Goal: Task Accomplishment & Management: Use online tool/utility

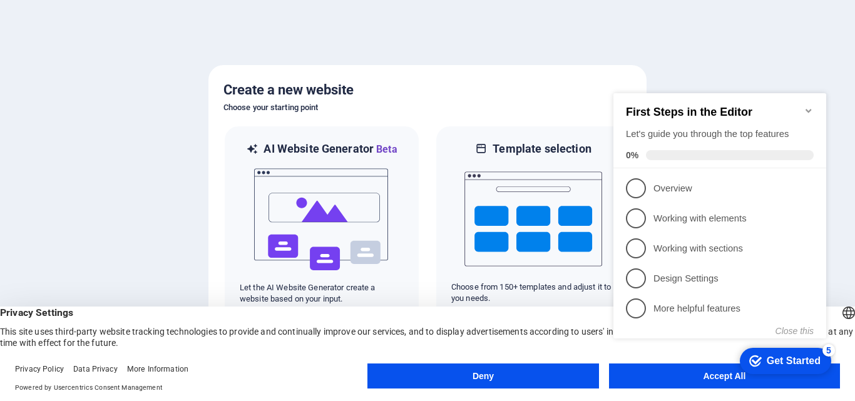
click at [807, 109] on icon "Minimize checklist" at bounding box center [808, 111] width 6 height 4
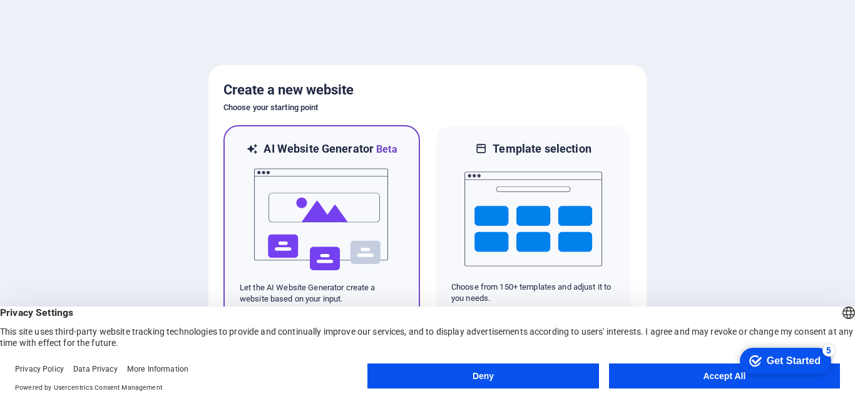
click at [320, 185] on img at bounding box center [322, 219] width 138 height 125
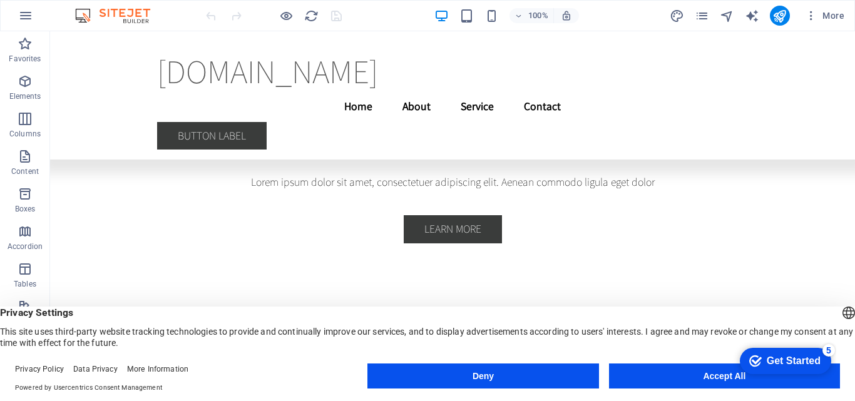
scroll to position [3318, 0]
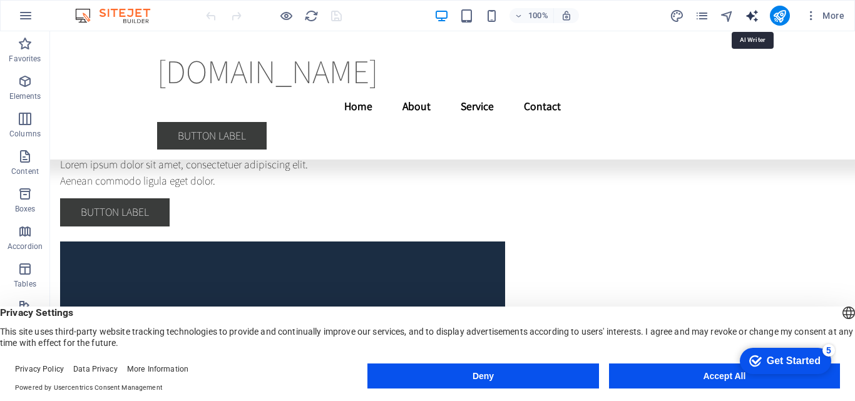
click at [754, 18] on icon "text_generator" at bounding box center [752, 16] width 14 height 14
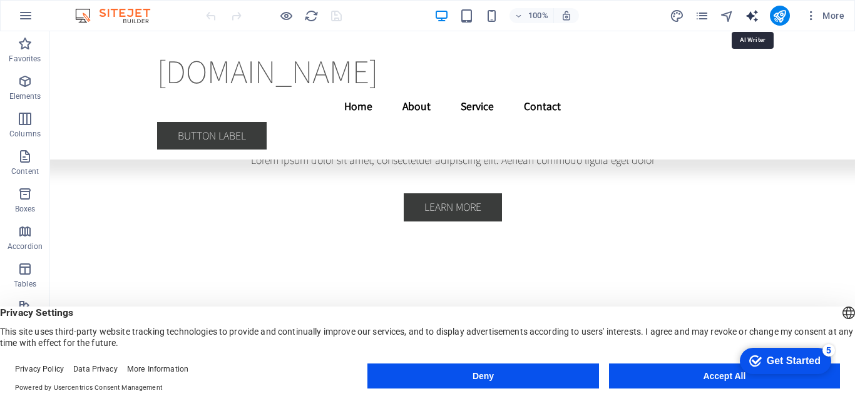
select select "English"
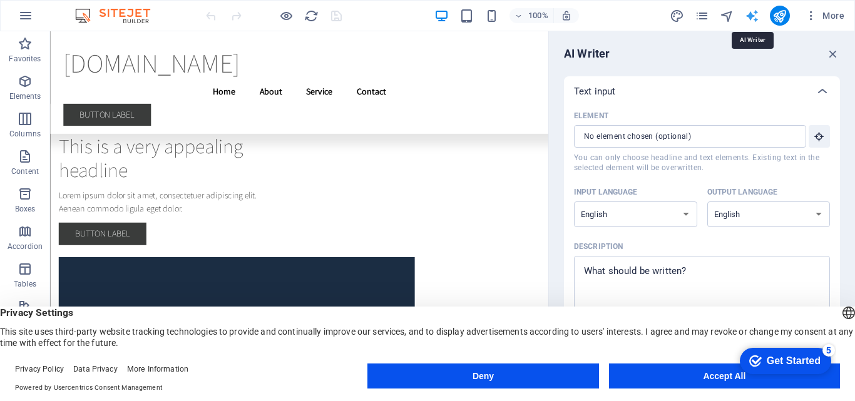
scroll to position [0, 0]
drag, startPoint x: 830, startPoint y: 53, endPoint x: 783, endPoint y: 25, distance: 55.3
click at [830, 53] on icon "button" at bounding box center [833, 54] width 14 height 14
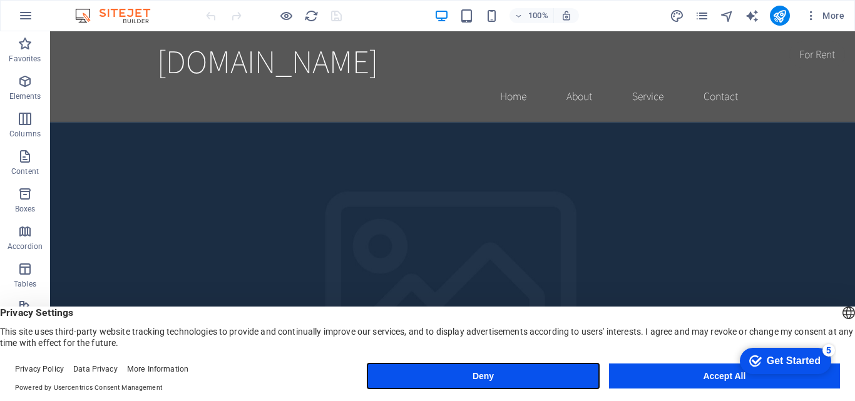
click at [541, 370] on button "Deny" at bounding box center [482, 376] width 231 height 25
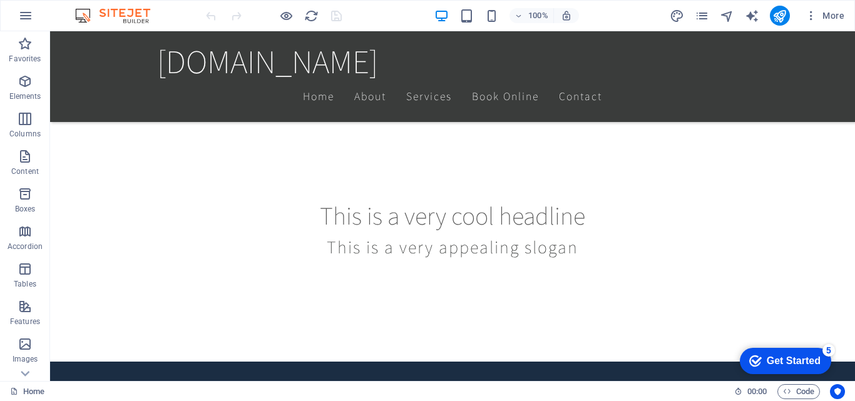
scroll to position [506, 0]
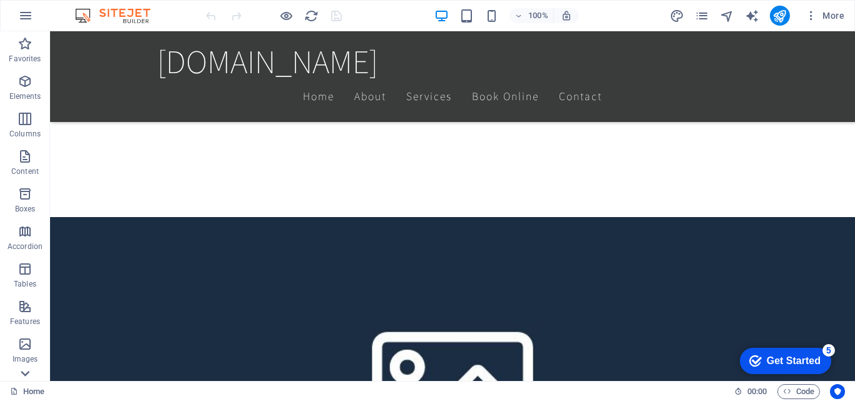
click at [22, 48] on icon at bounding box center [25, 39] width 18 height 18
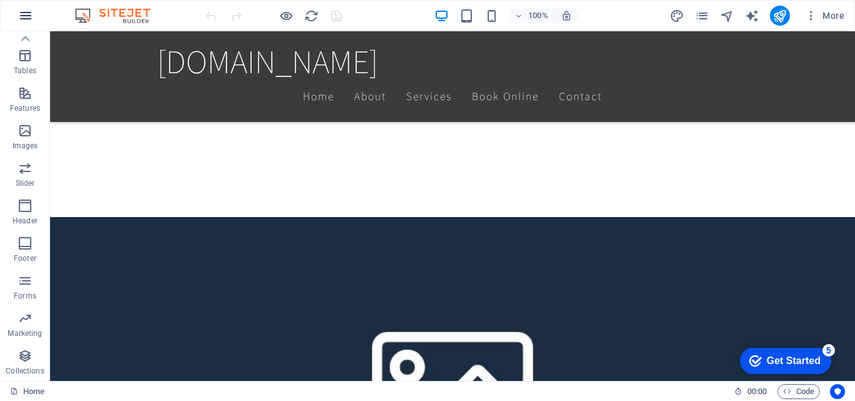
click at [24, 13] on icon "button" at bounding box center [25, 15] width 15 height 15
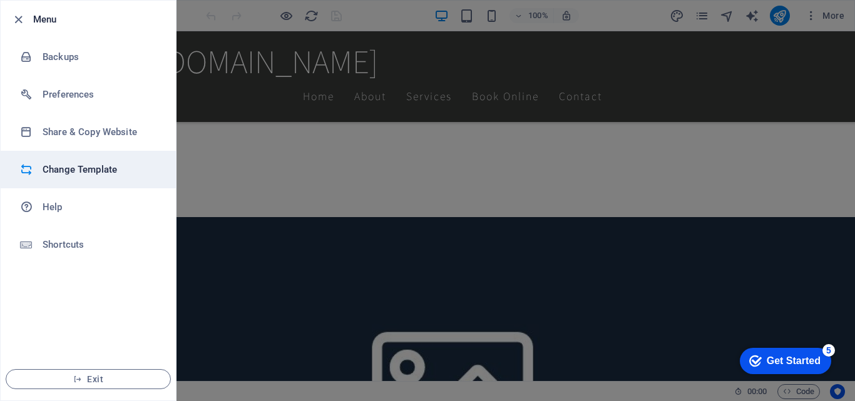
click at [91, 171] on h6 "Change Template" at bounding box center [101, 169] width 116 height 15
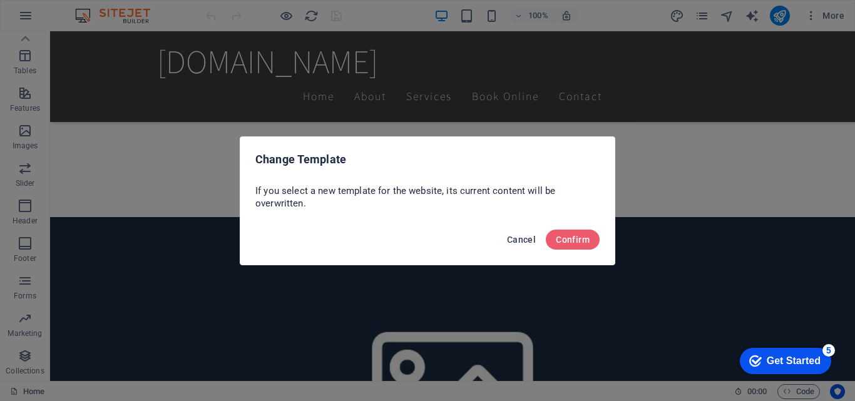
click at [525, 238] on span "Cancel" at bounding box center [521, 240] width 29 height 10
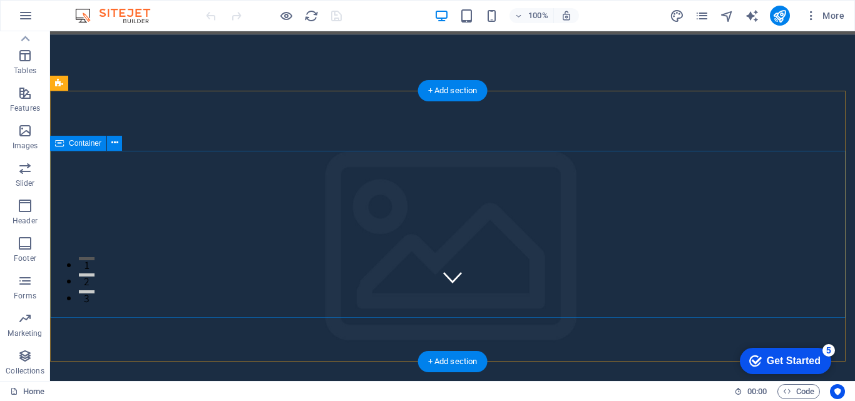
scroll to position [0, 0]
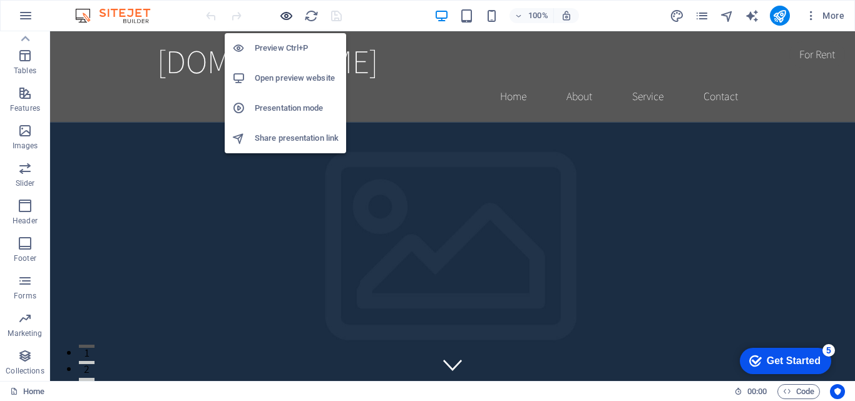
click at [288, 11] on icon "button" at bounding box center [286, 16] width 14 height 14
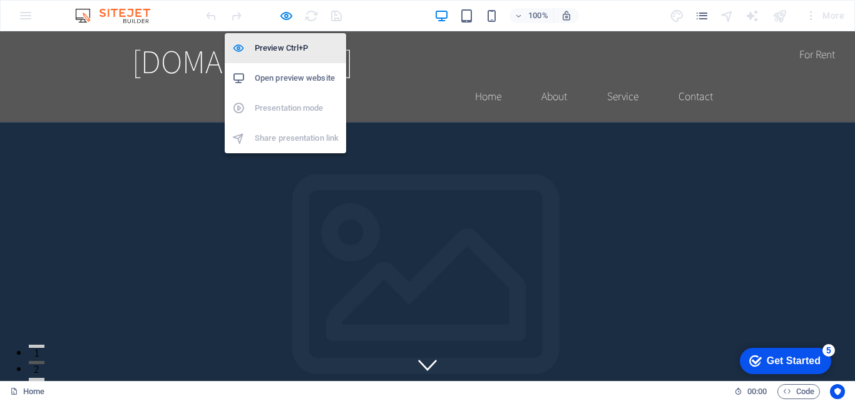
click at [277, 47] on h6 "Preview Ctrl+P" at bounding box center [297, 48] width 84 height 15
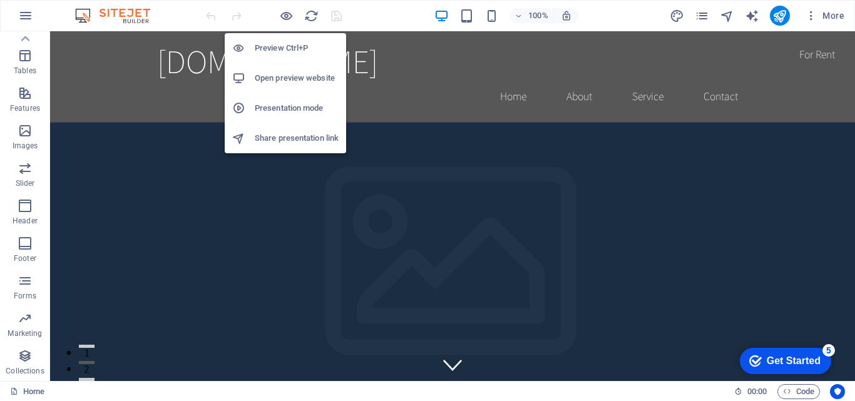
click at [273, 78] on h6 "Open preview website" at bounding box center [297, 78] width 84 height 15
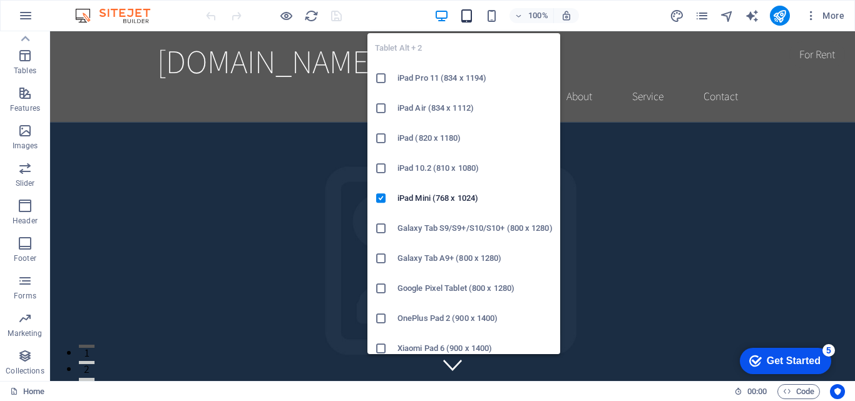
click at [468, 15] on icon "button" at bounding box center [466, 16] width 14 height 14
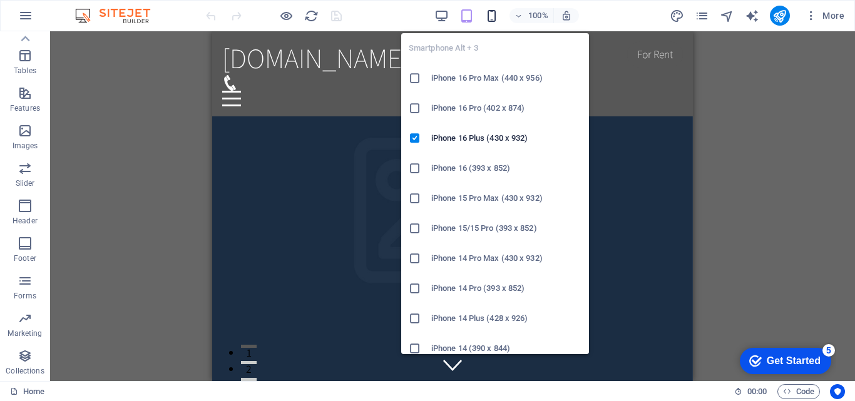
click at [492, 12] on icon "button" at bounding box center [491, 16] width 14 height 14
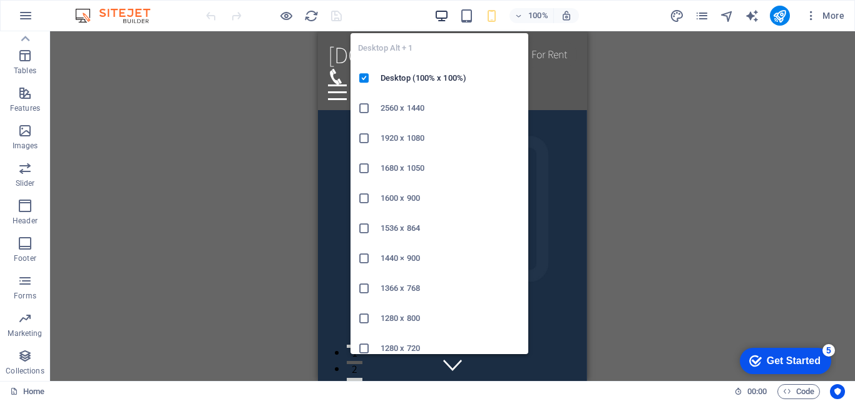
click at [444, 15] on icon "button" at bounding box center [441, 16] width 14 height 14
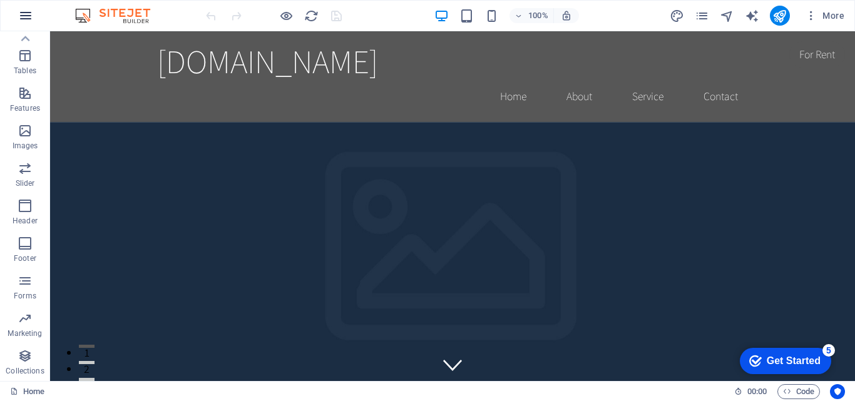
click at [20, 14] on icon "button" at bounding box center [25, 15] width 15 height 15
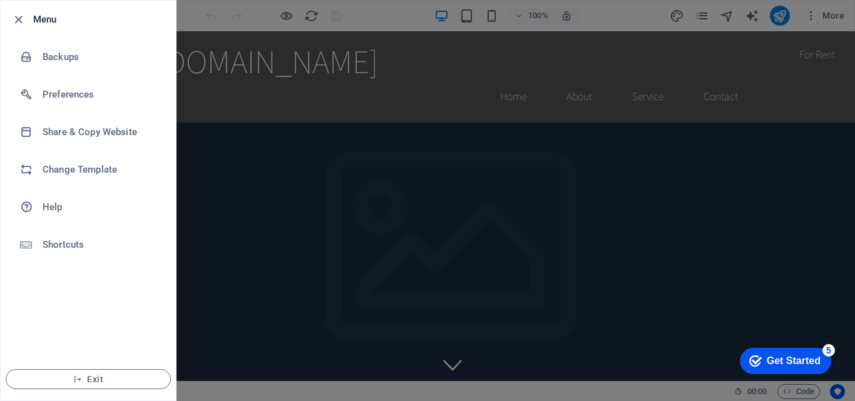
click at [290, 143] on div at bounding box center [427, 200] width 855 height 401
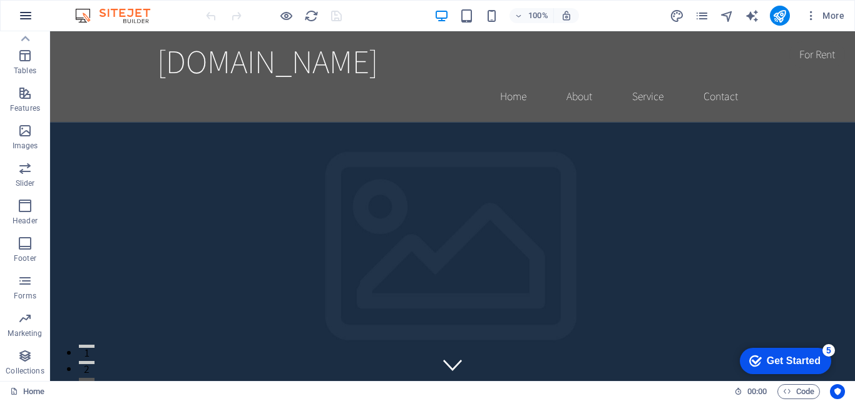
click at [23, 15] on icon "button" at bounding box center [25, 15] width 15 height 15
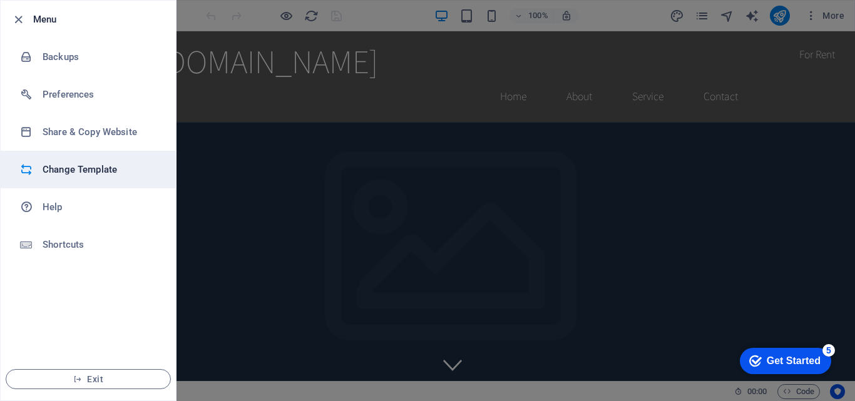
click at [98, 172] on h6 "Change Template" at bounding box center [101, 169] width 116 height 15
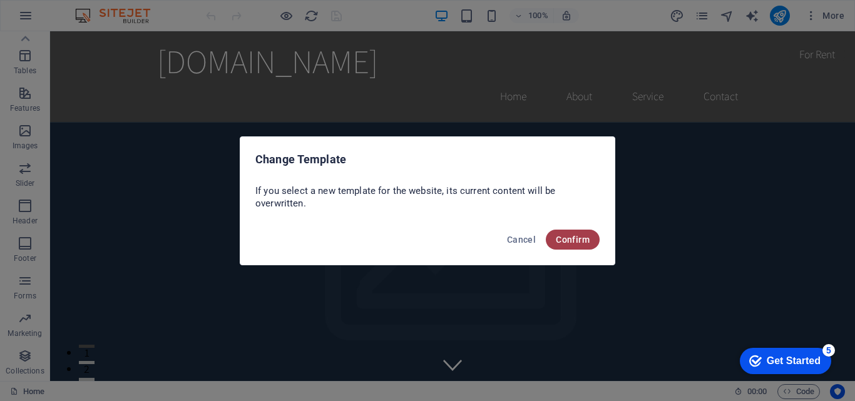
click at [565, 237] on span "Confirm" at bounding box center [573, 240] width 34 height 10
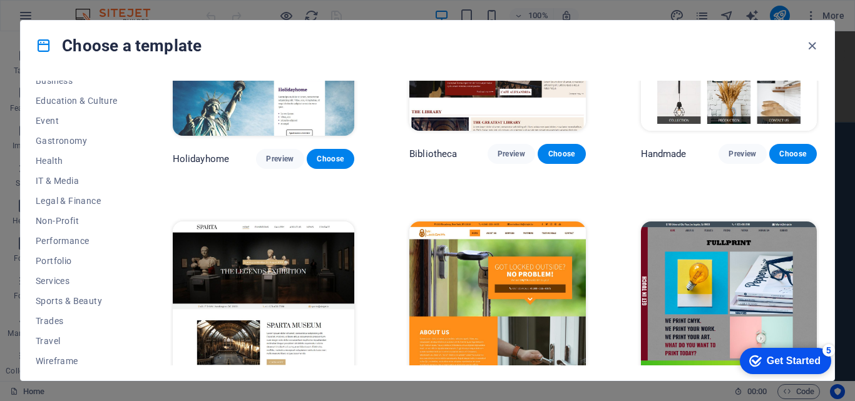
scroll to position [216, 0]
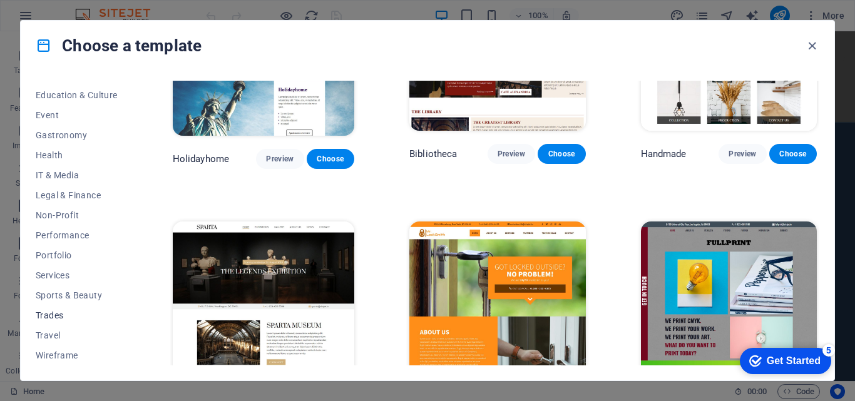
click at [48, 313] on span "Trades" at bounding box center [77, 315] width 82 height 10
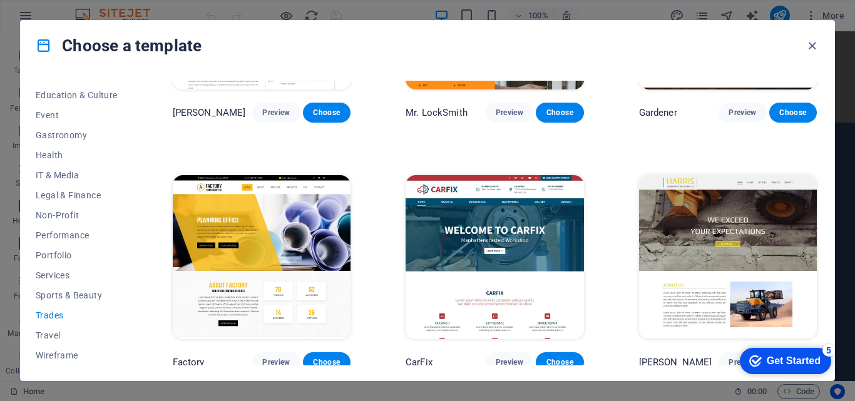
scroll to position [410, 0]
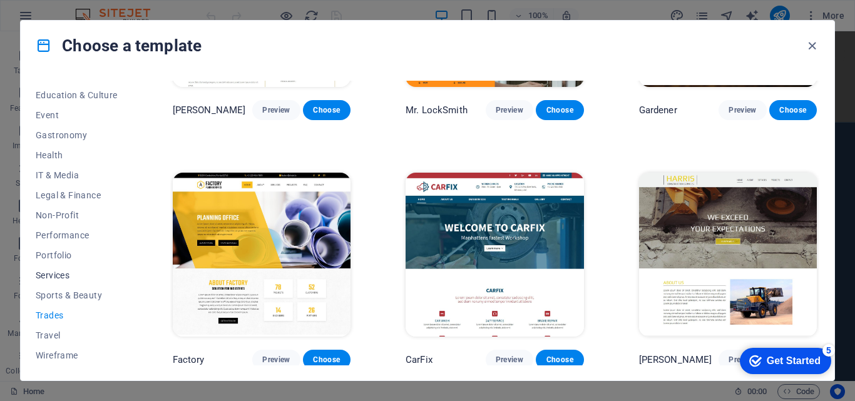
click at [56, 275] on span "Services" at bounding box center [77, 275] width 82 height 10
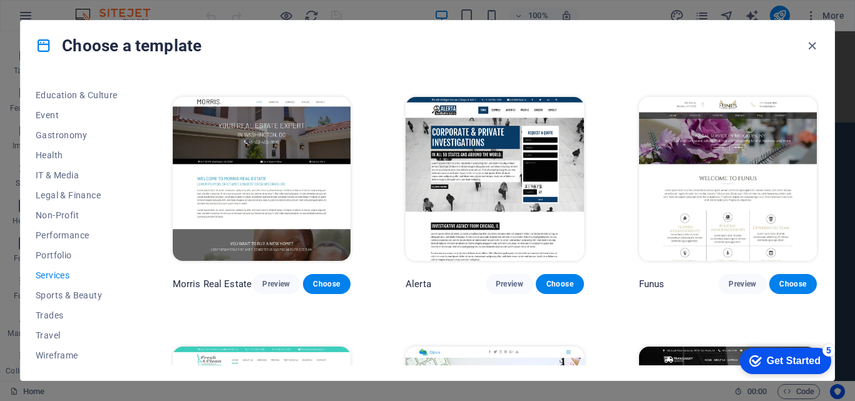
scroll to position [988, 0]
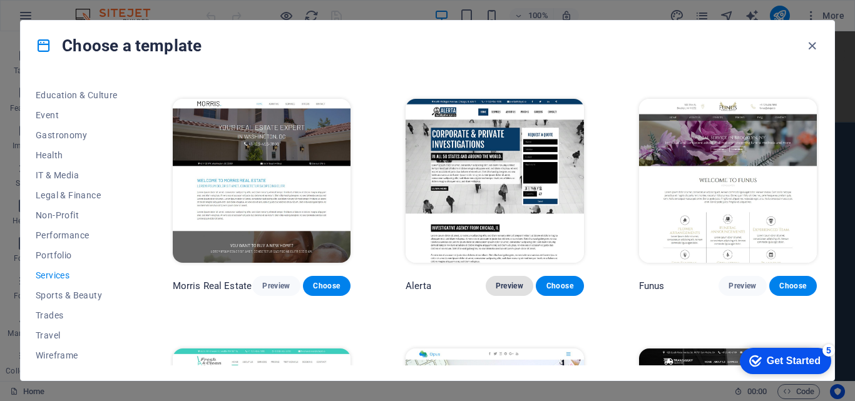
click at [502, 281] on span "Preview" at bounding box center [510, 286] width 28 height 10
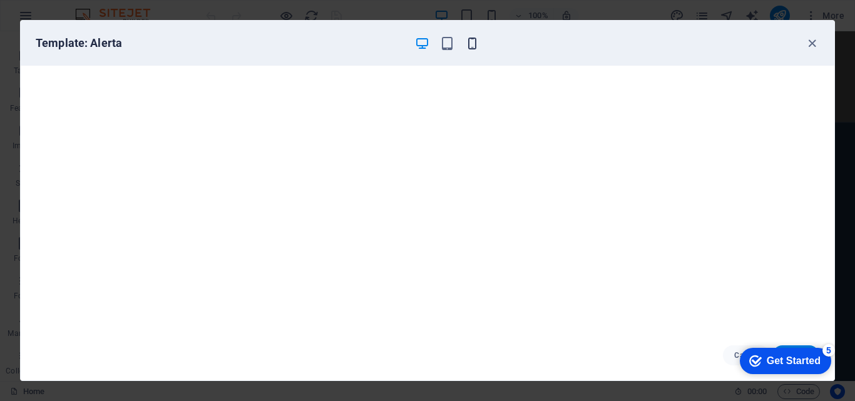
click at [476, 39] on icon "button" at bounding box center [472, 43] width 14 height 14
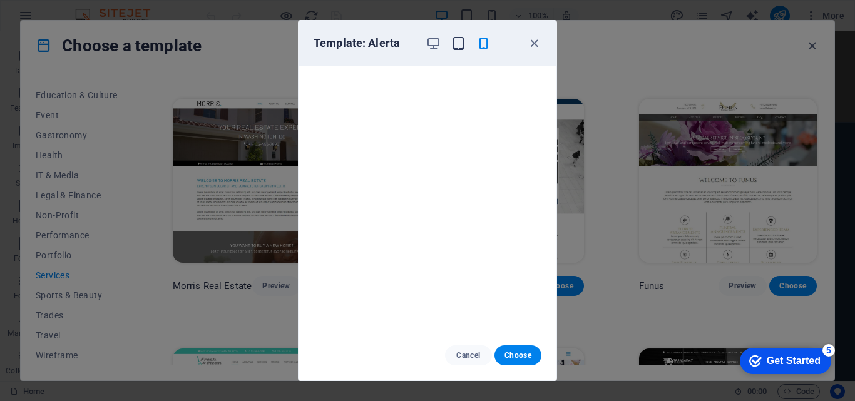
click at [457, 48] on icon "button" at bounding box center [458, 43] width 14 height 14
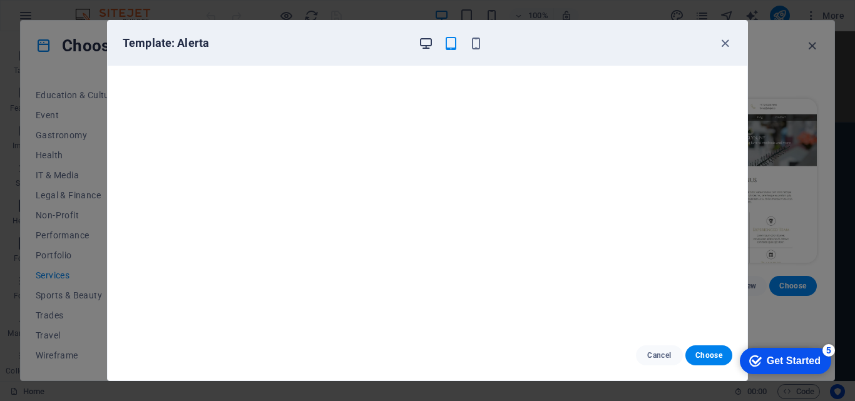
click at [425, 42] on icon "button" at bounding box center [426, 43] width 14 height 14
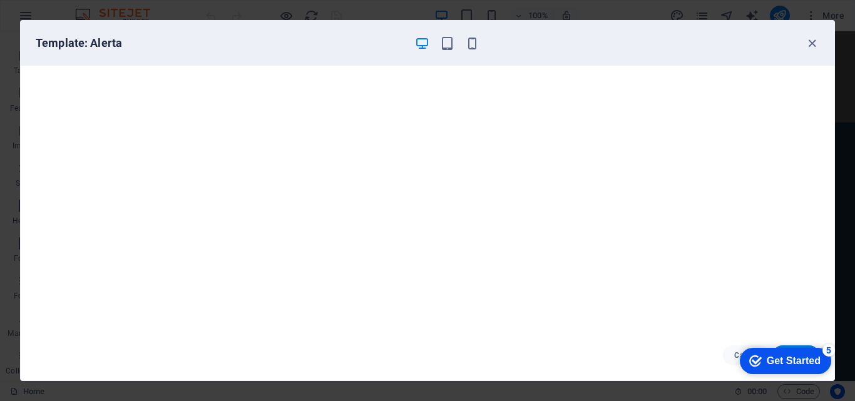
click at [766, 363] on div "Get Started" at bounding box center [793, 360] width 54 height 11
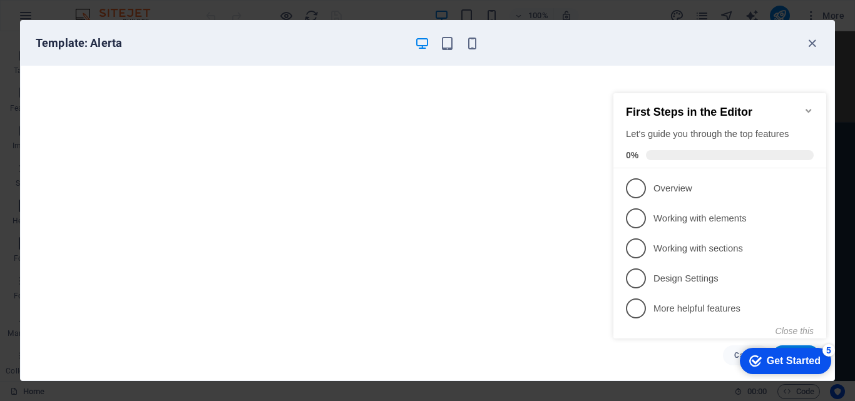
click div "checkmark Get Started 5 First Steps in the Editor Let's guide you through the t…"
click at [823, 351] on div "5" at bounding box center [828, 350] width 13 height 13
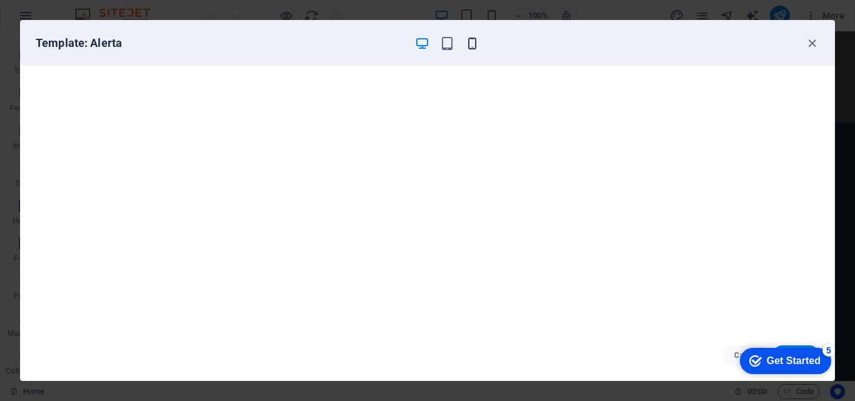
click at [469, 41] on icon "button" at bounding box center [472, 43] width 14 height 14
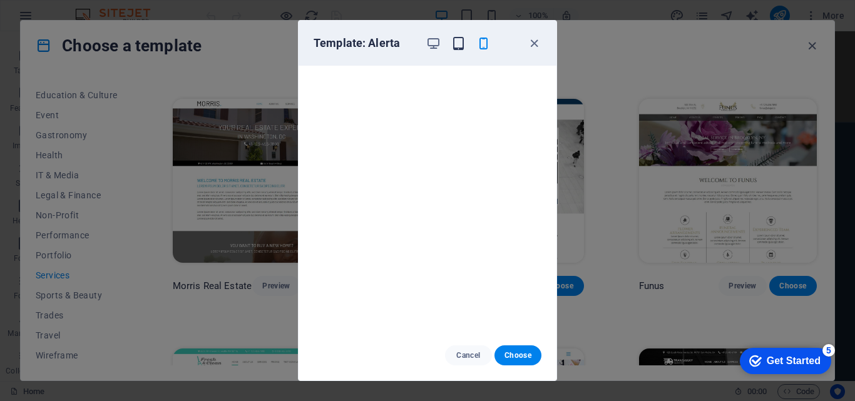
click at [456, 46] on icon "button" at bounding box center [458, 43] width 14 height 14
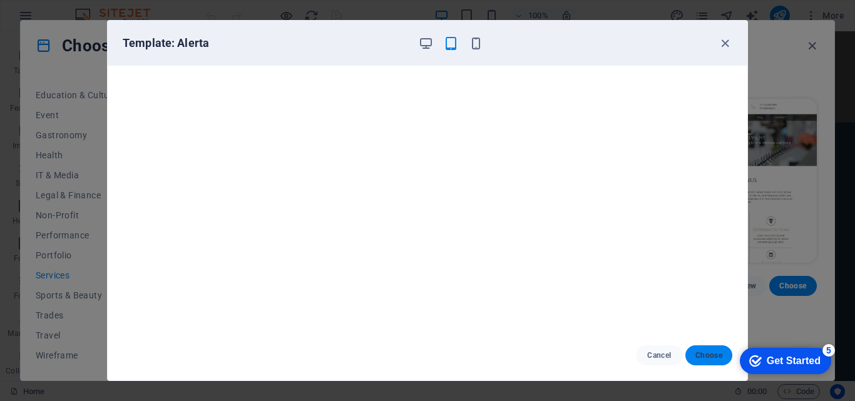
click at [715, 355] on span "Choose" at bounding box center [708, 355] width 27 height 10
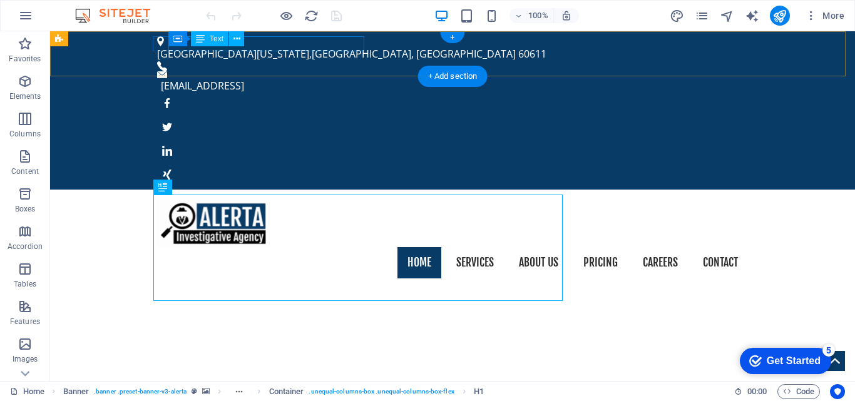
click at [317, 46] on div "North Michigan Avenue , Chicago, IL 60611" at bounding box center [447, 53] width 581 height 15
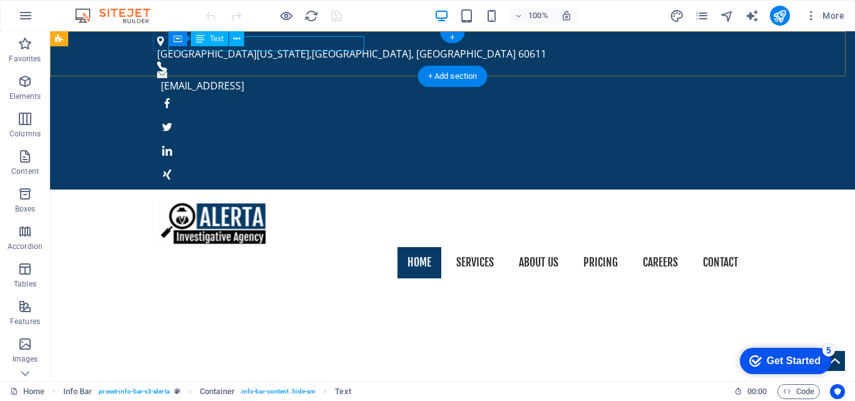
click at [300, 46] on div "North Michigan Avenue , Chicago, IL 60611" at bounding box center [447, 53] width 581 height 15
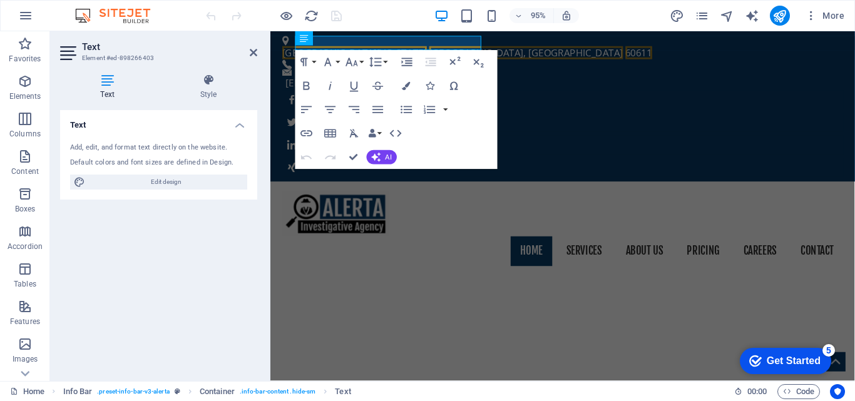
click at [198, 235] on div "Text Add, edit, and format text directly on the website. Default colors and fon…" at bounding box center [158, 240] width 197 height 261
click at [362, 39] on span "Text" at bounding box center [361, 38] width 13 height 7
click at [180, 160] on div "Default colors and font sizes are defined in Design." at bounding box center [158, 163] width 177 height 11
drag, startPoint x: 175, startPoint y: 159, endPoint x: 114, endPoint y: 150, distance: 62.0
click at [114, 150] on div "Add, edit, and format text directly on the website. Default colors and font siz…" at bounding box center [158, 166] width 197 height 67
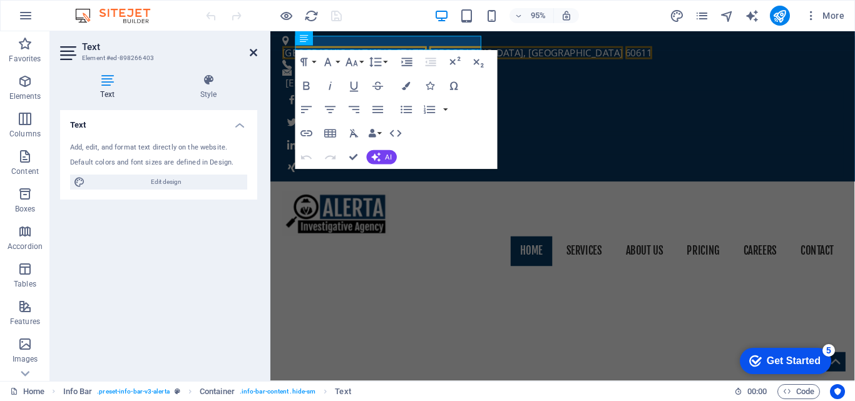
click at [252, 53] on icon at bounding box center [254, 53] width 8 height 10
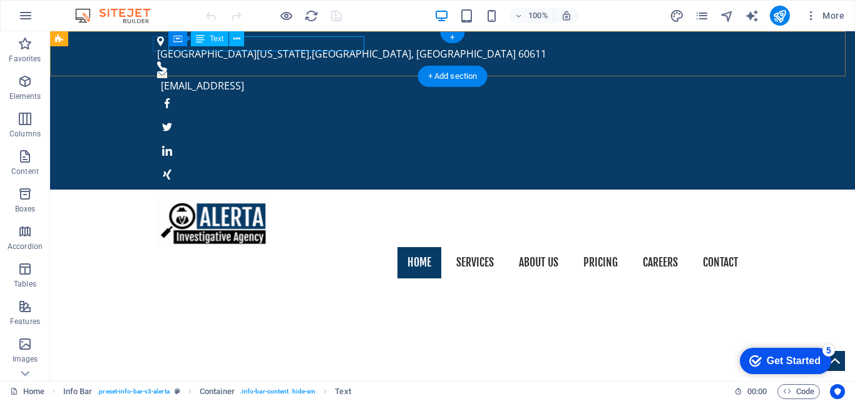
click at [268, 46] on div "North Michigan Avenue , Chicago, IL 60611" at bounding box center [447, 53] width 581 height 15
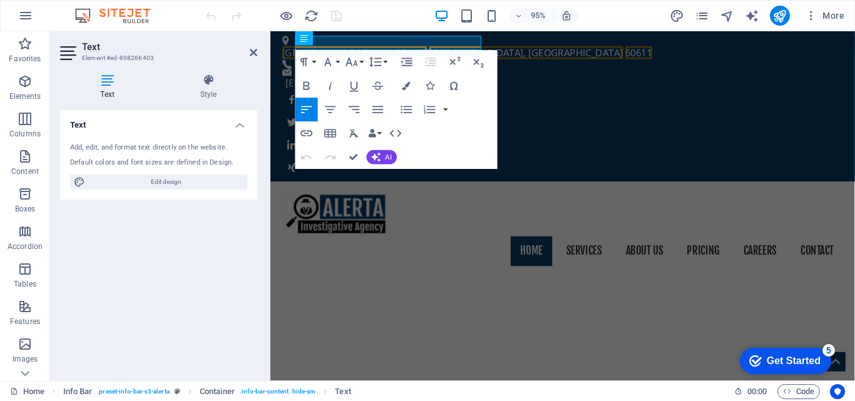
click at [141, 160] on div "Default colors and font sizes are defined in Design." at bounding box center [158, 163] width 177 height 11
click at [155, 146] on div "Add, edit, and format text directly on the website." at bounding box center [158, 148] width 177 height 11
click at [205, 81] on icon at bounding box center [209, 80] width 98 height 13
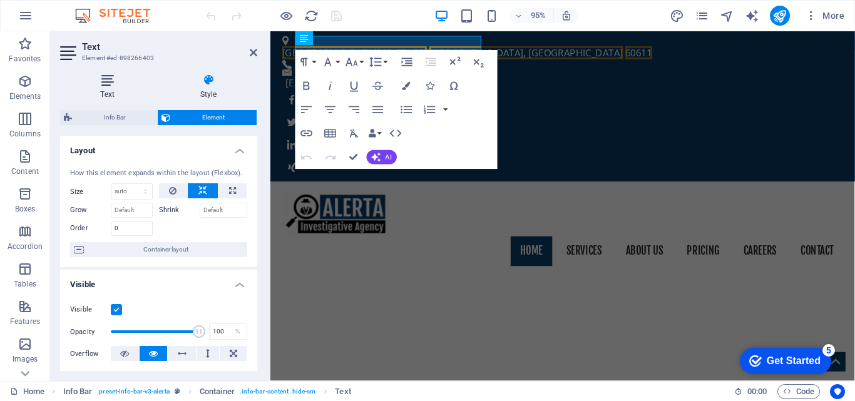
click at [113, 80] on icon at bounding box center [107, 80] width 94 height 13
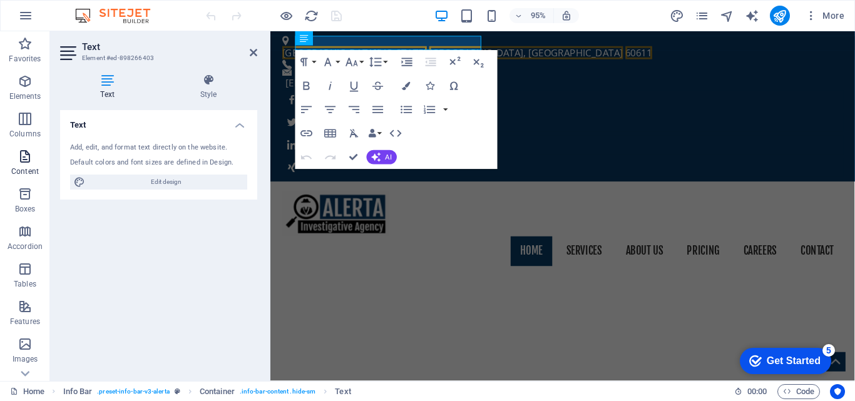
click at [26, 161] on icon "button" at bounding box center [25, 156] width 15 height 15
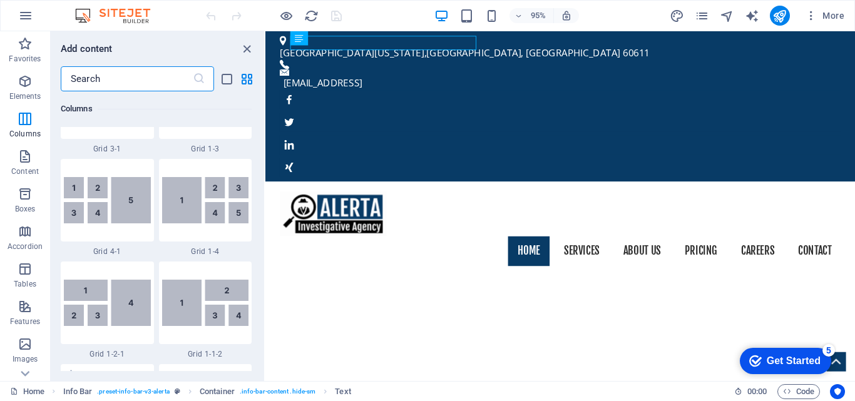
scroll to position [1716, 0]
click at [379, 39] on icon at bounding box center [376, 38] width 6 height 13
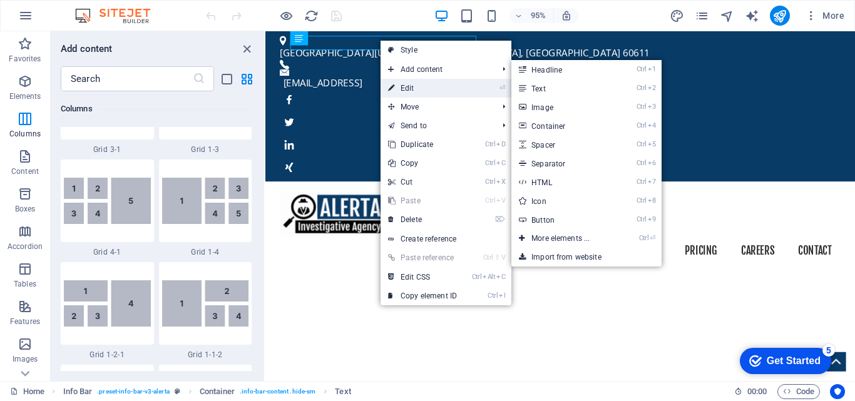
click at [402, 89] on link "⏎ Edit" at bounding box center [422, 88] width 84 height 19
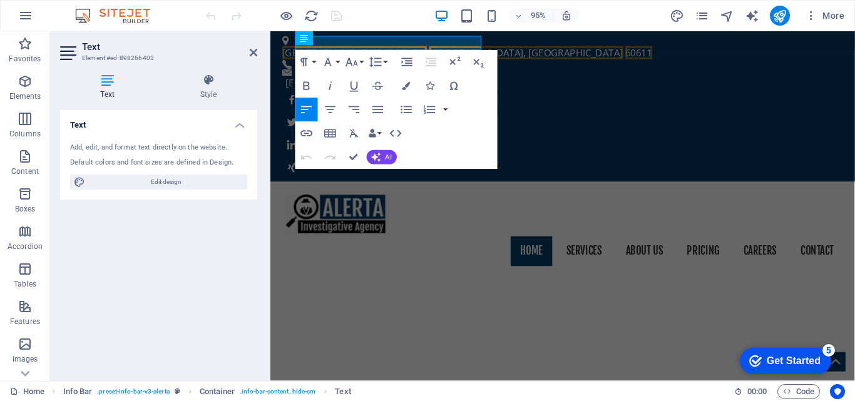
click at [123, 140] on div "Add, edit, and format text directly on the website. Default colors and font siz…" at bounding box center [158, 166] width 197 height 67
click at [122, 151] on div "Add, edit, and format text directly on the website." at bounding box center [158, 148] width 177 height 11
click at [517, 63] on div "North Michigan Avenue , Chicago, IL 60611 151ddef3c1b9b38f11afd292301d78@cpanel…" at bounding box center [577, 110] width 615 height 158
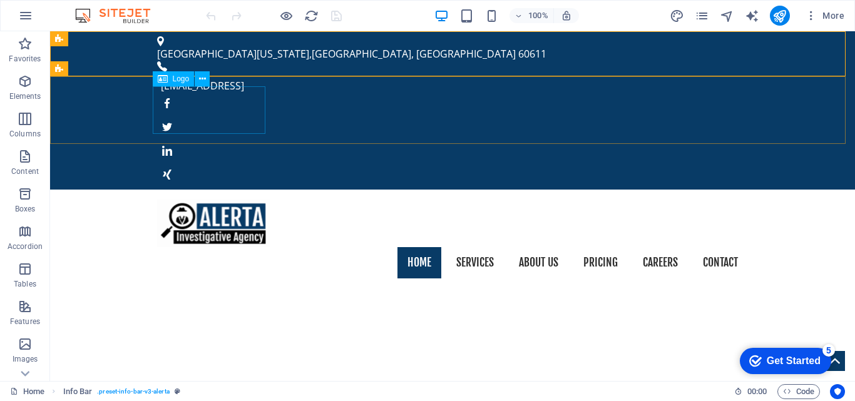
click at [178, 78] on span "Logo" at bounding box center [181, 79] width 17 height 8
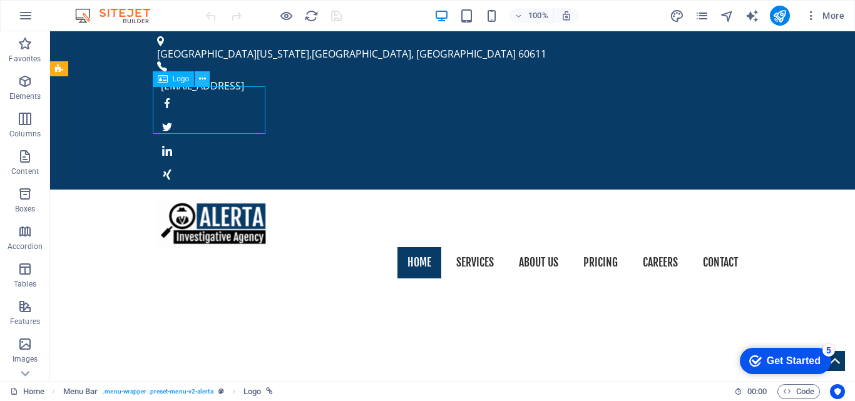
click at [201, 82] on icon at bounding box center [202, 79] width 7 height 13
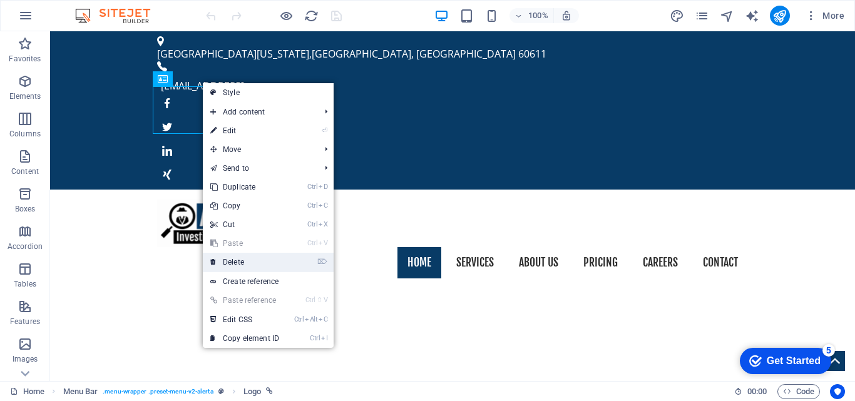
click at [247, 257] on link "⌦ Delete" at bounding box center [245, 262] width 84 height 19
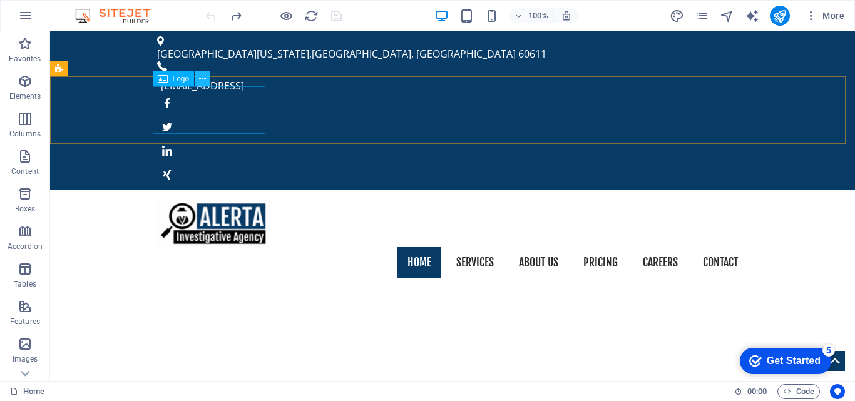
click at [203, 81] on icon at bounding box center [202, 79] width 7 height 13
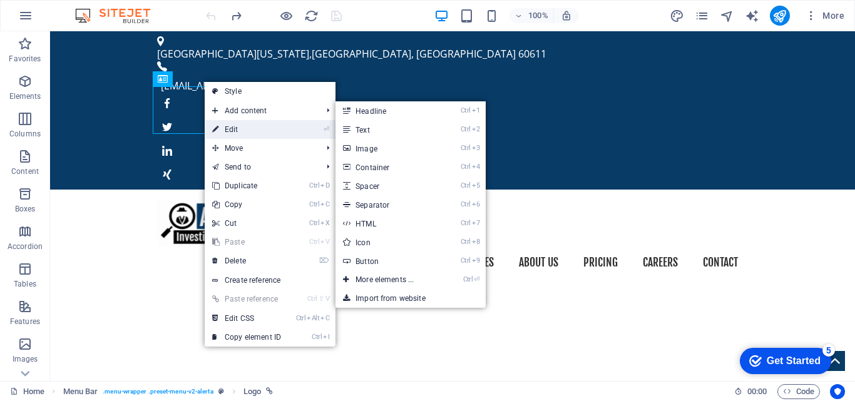
click at [240, 128] on link "⏎ Edit" at bounding box center [247, 129] width 84 height 19
select select "px"
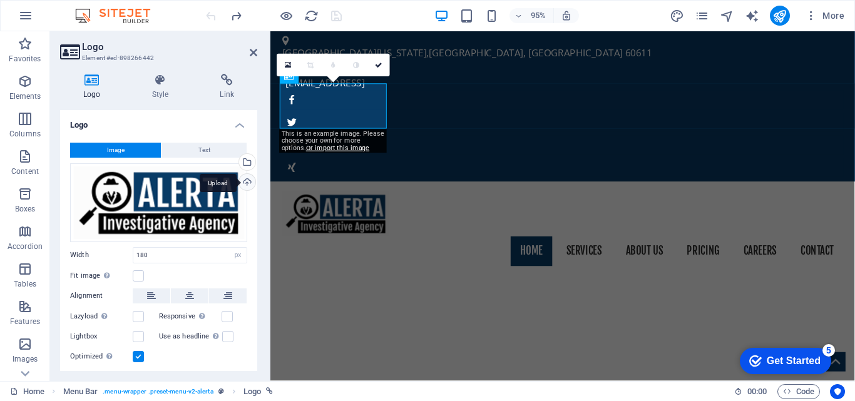
click at [243, 181] on div "Upload" at bounding box center [246, 183] width 19 height 19
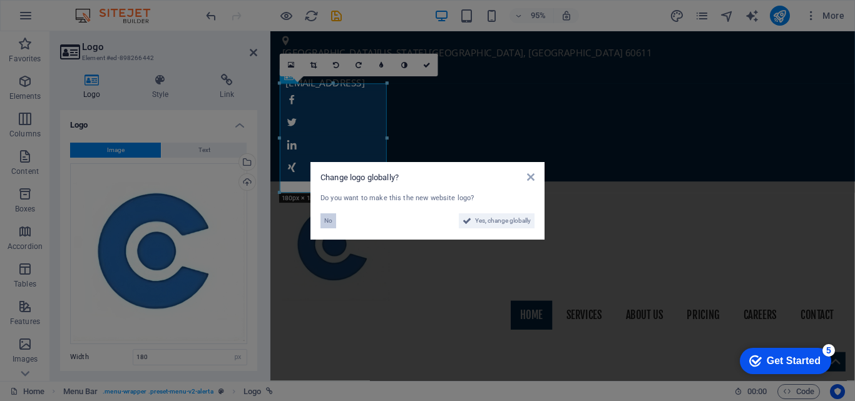
click at [330, 223] on span "No" at bounding box center [328, 220] width 8 height 15
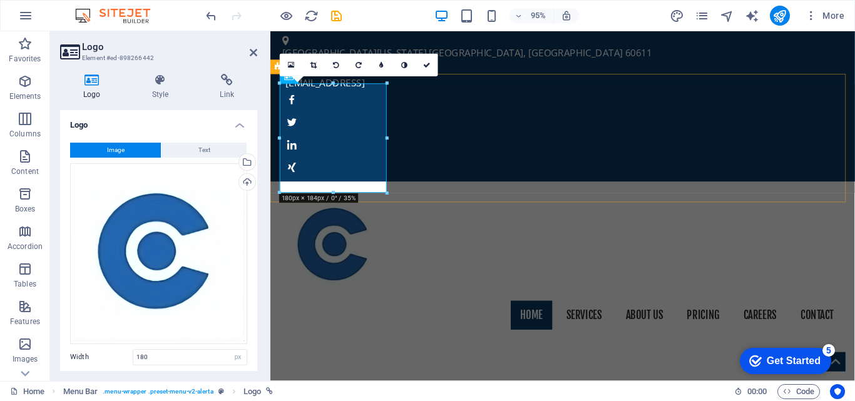
click at [443, 190] on div "Home Services About us Pricing Careers Contact" at bounding box center [577, 273] width 615 height 166
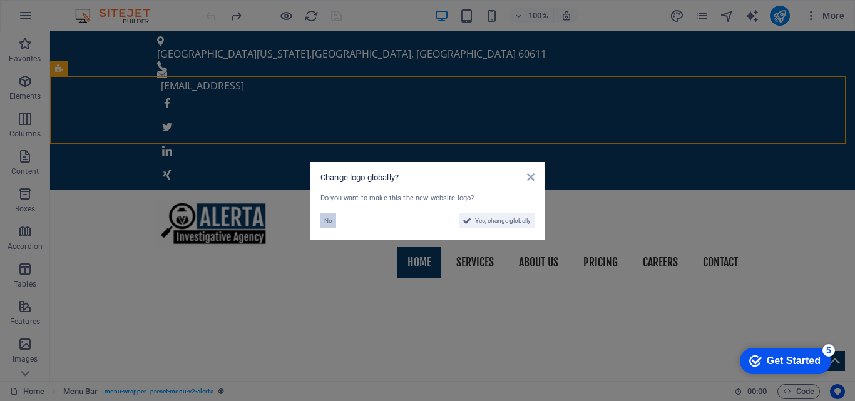
click at [330, 222] on span "No" at bounding box center [328, 220] width 8 height 15
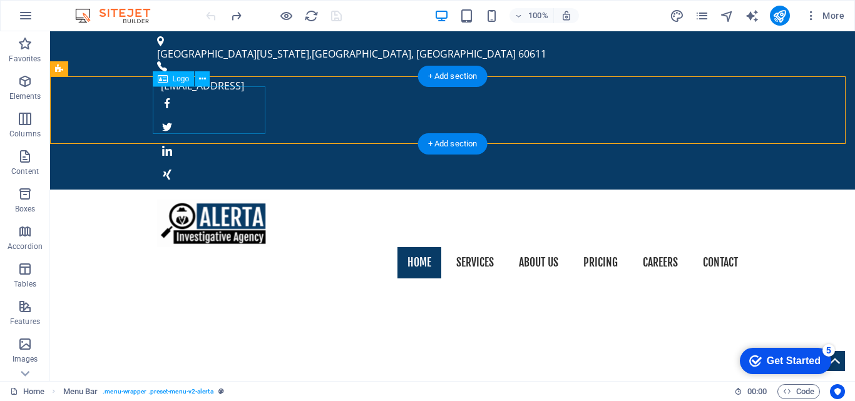
click at [223, 200] on div at bounding box center [452, 224] width 591 height 48
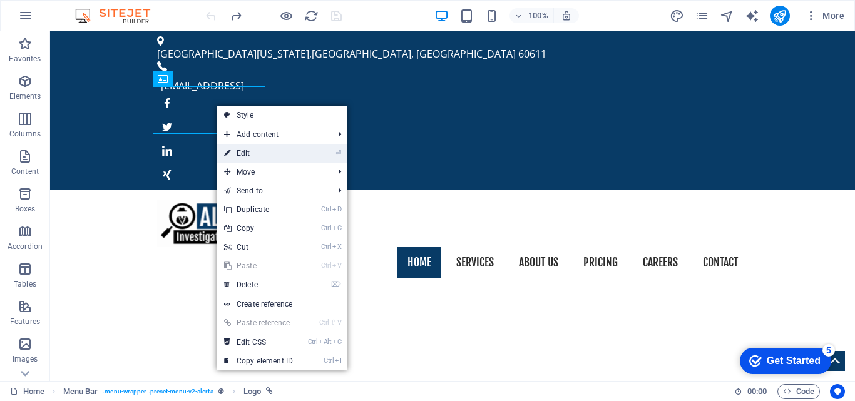
click at [267, 151] on link "⏎ Edit" at bounding box center [258, 153] width 84 height 19
select select "px"
